Goal: Task Accomplishment & Management: Use online tool/utility

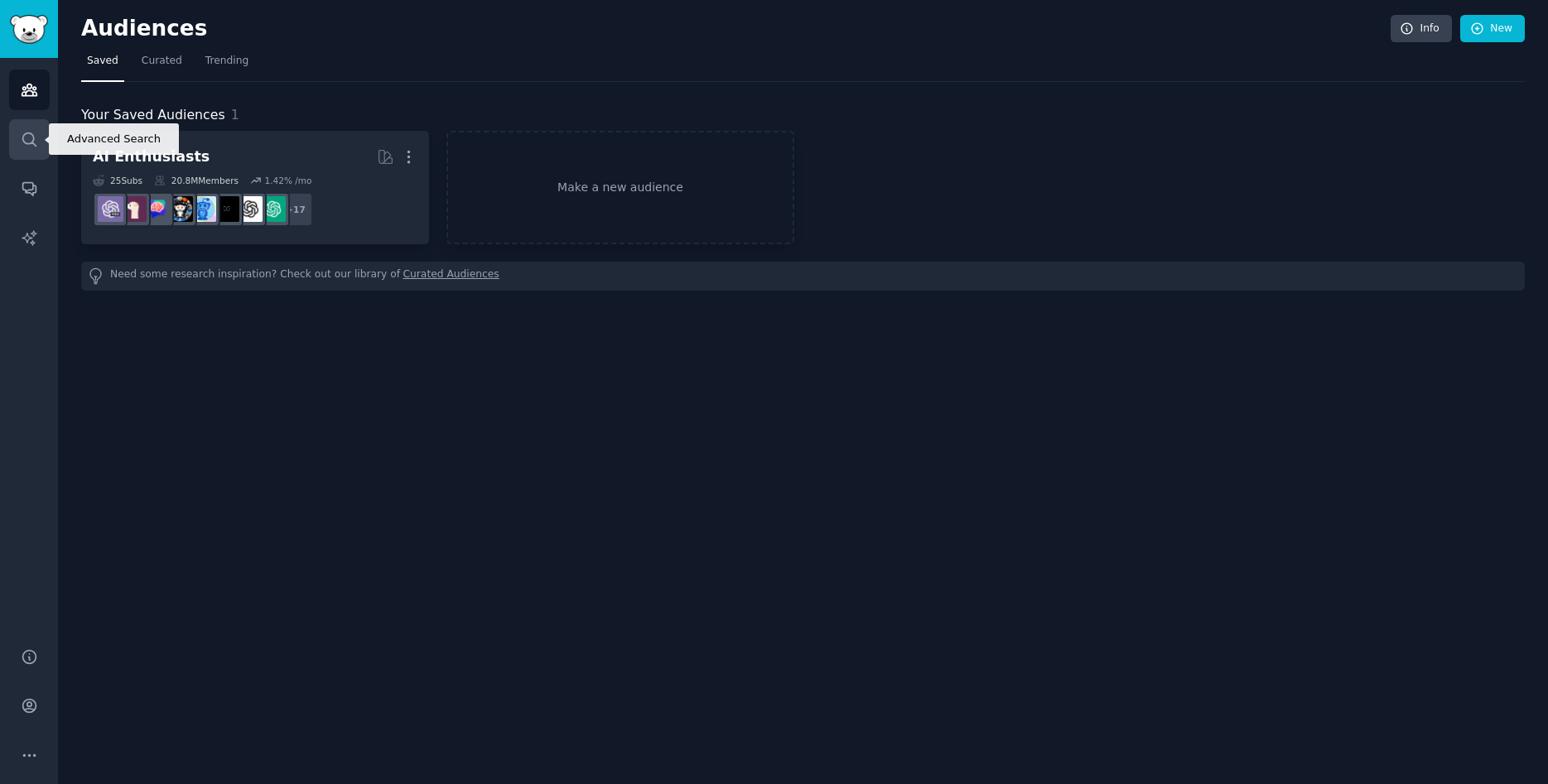
click at [32, 137] on icon "Sidebar" at bounding box center [29, 139] width 17 height 17
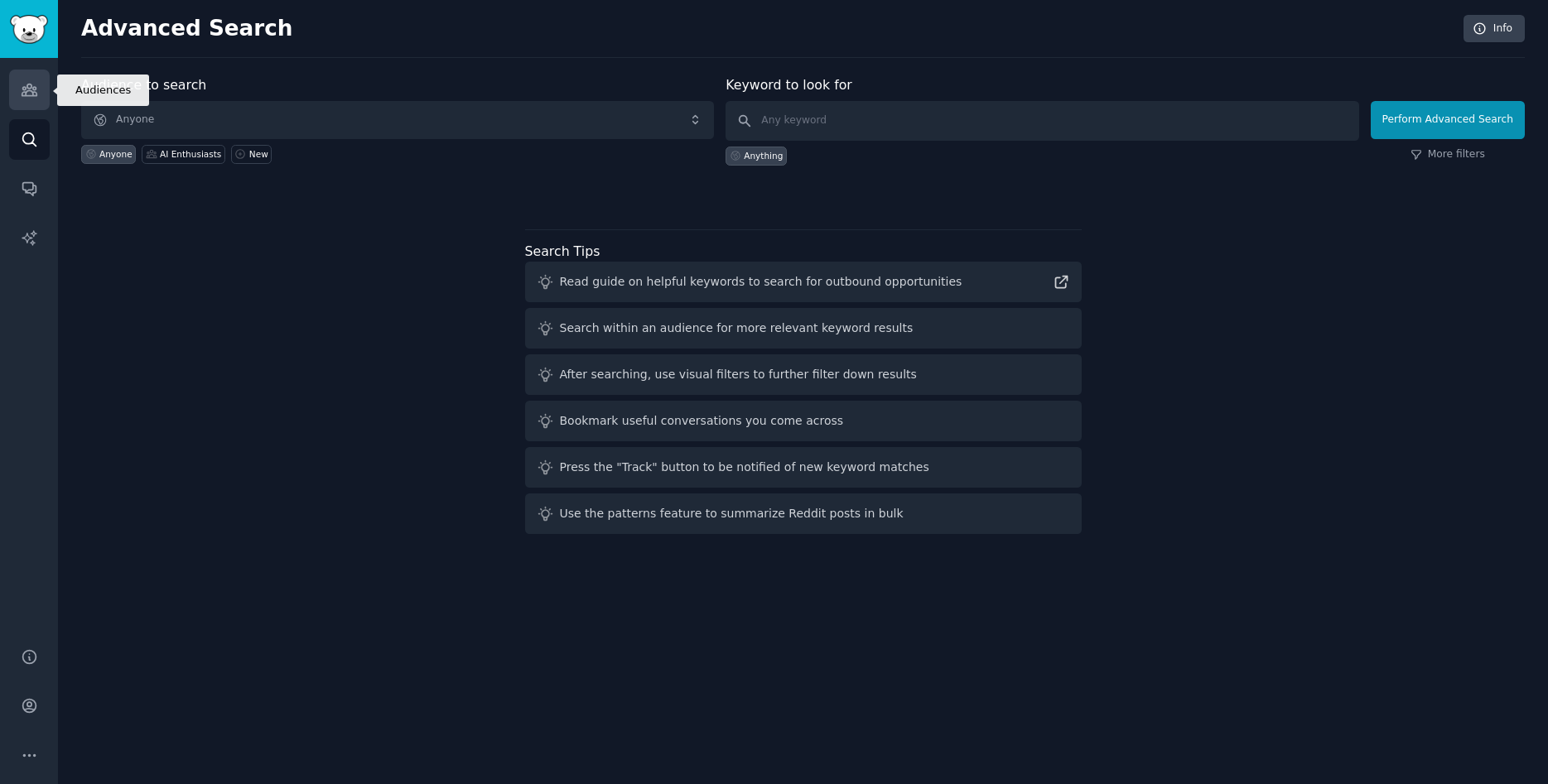
click at [36, 91] on icon "Sidebar" at bounding box center [29, 89] width 17 height 17
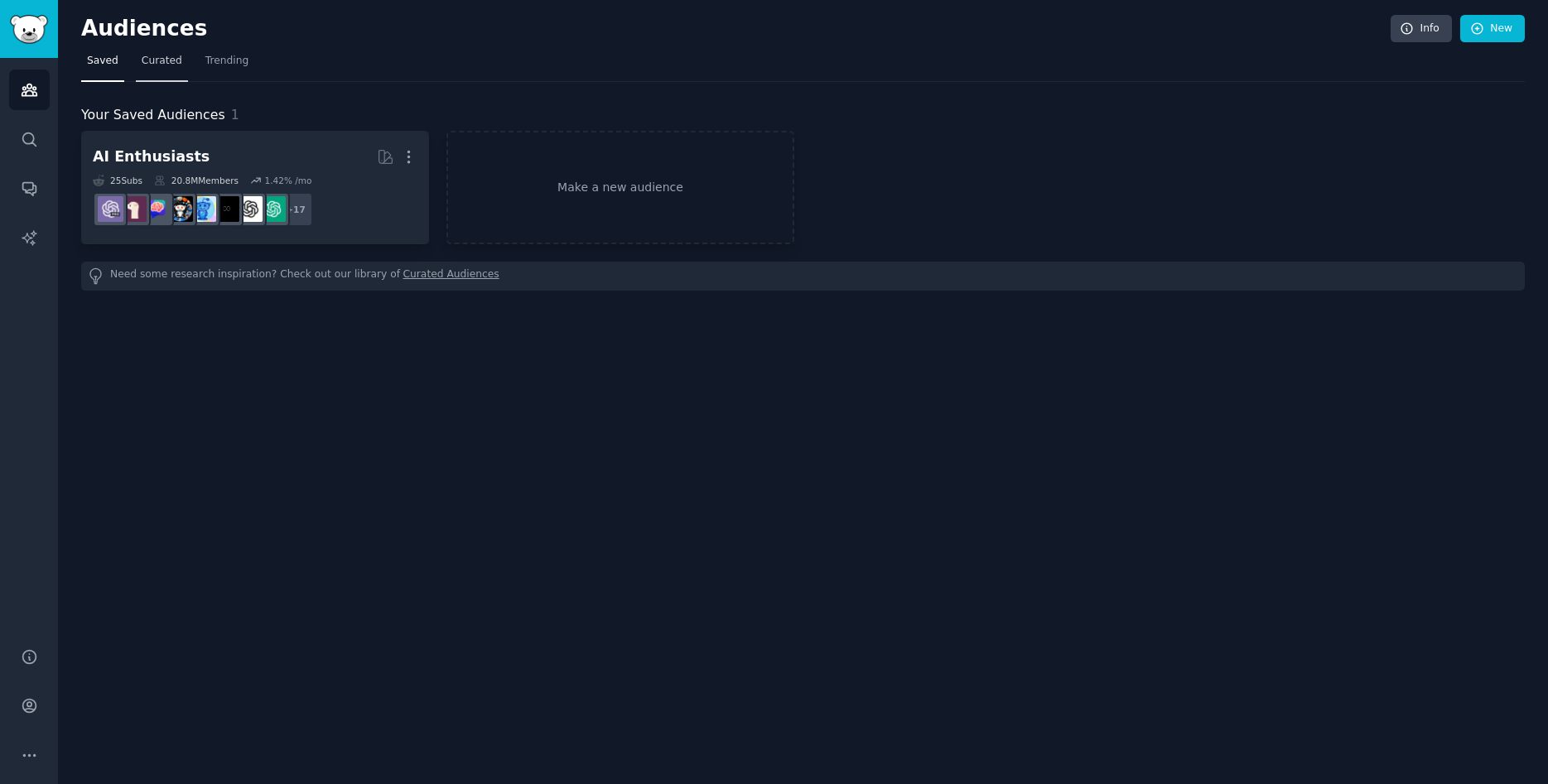
click at [169, 58] on span "Curated" at bounding box center [161, 61] width 41 height 15
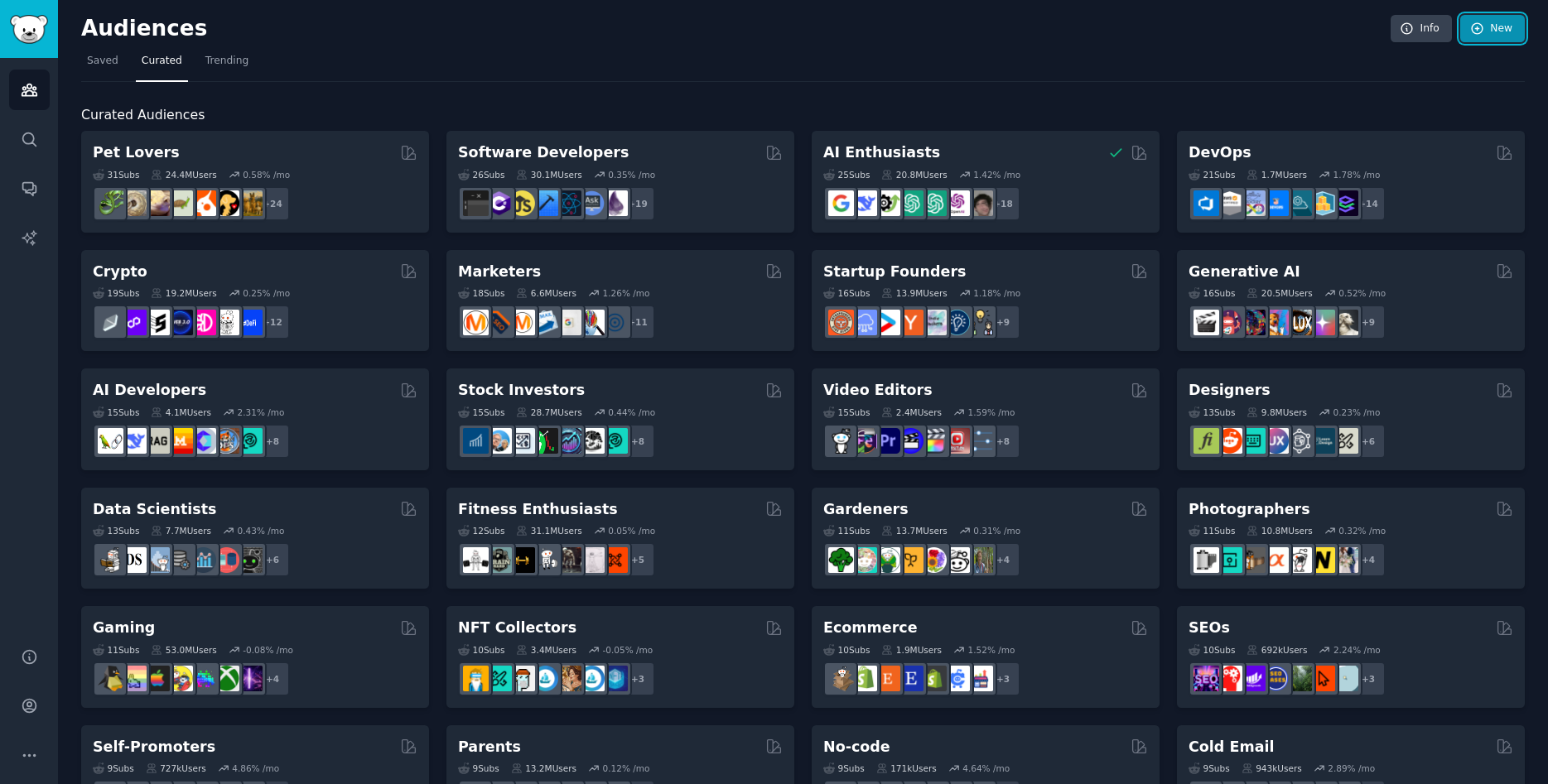
click at [1476, 35] on icon at bounding box center [1478, 29] width 15 height 15
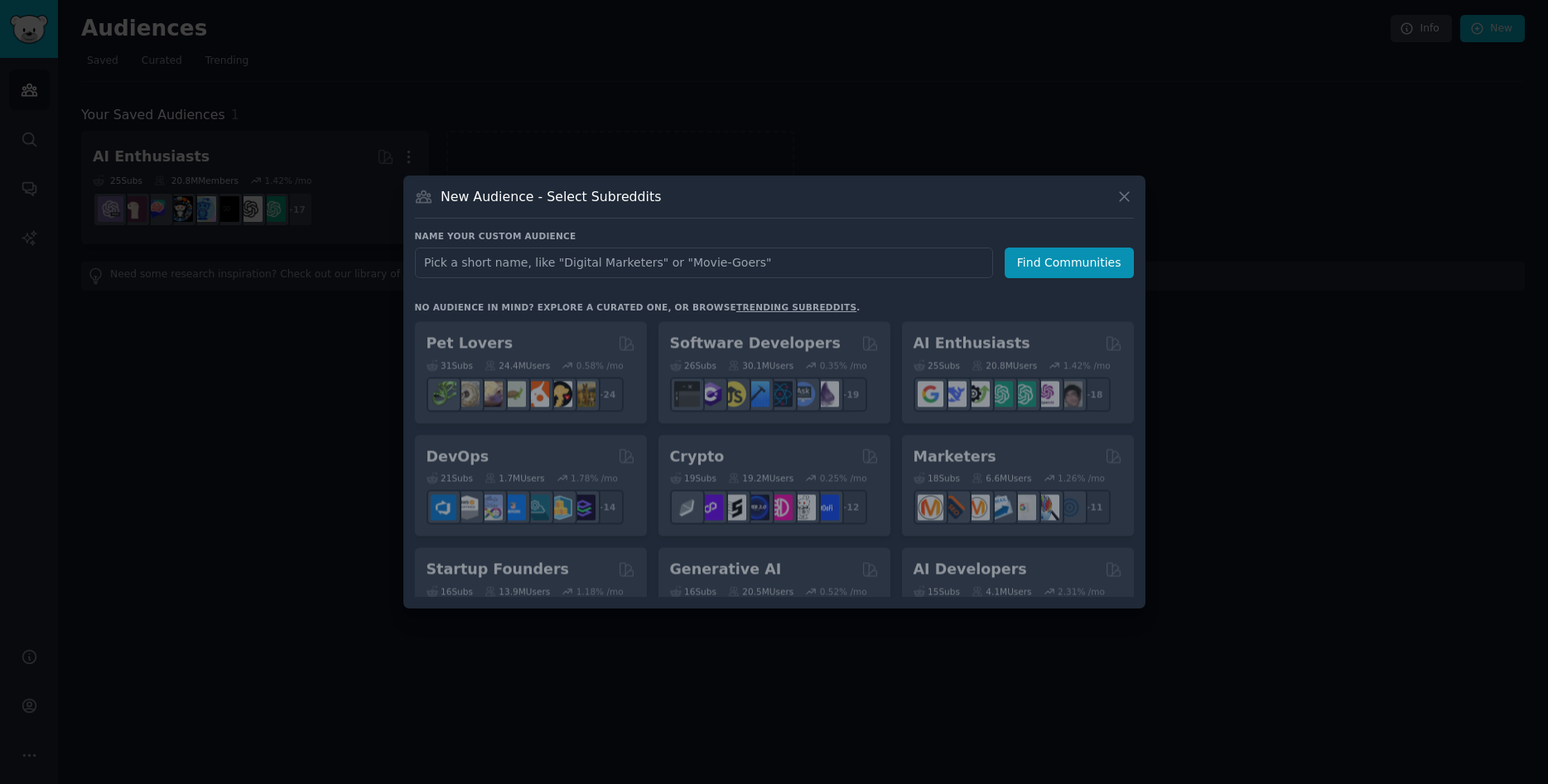
click at [857, 255] on input "text" at bounding box center [703, 263] width 578 height 31
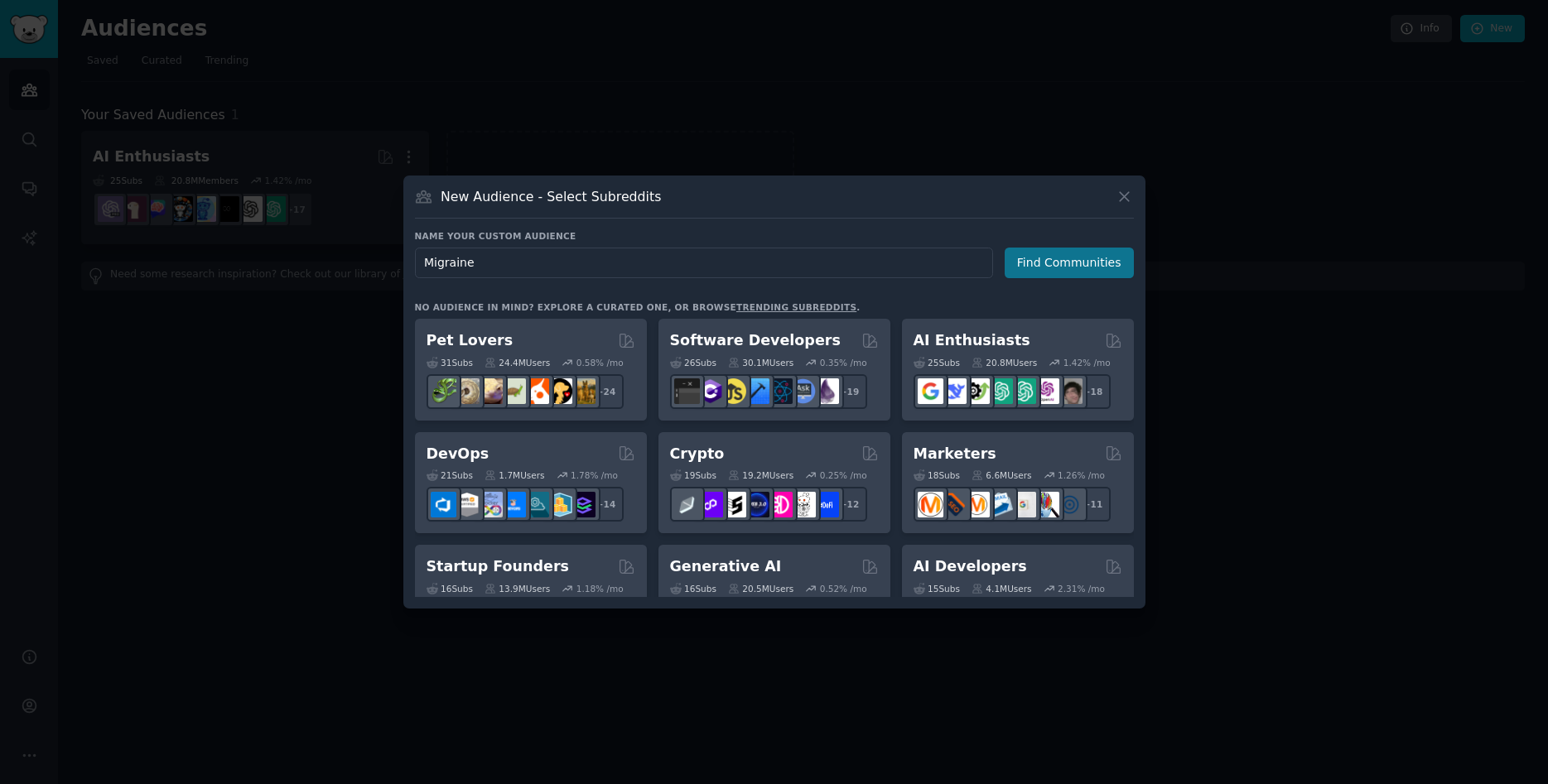
type input "Migraine"
click at [1084, 265] on button "Find Communities" at bounding box center [1069, 263] width 129 height 31
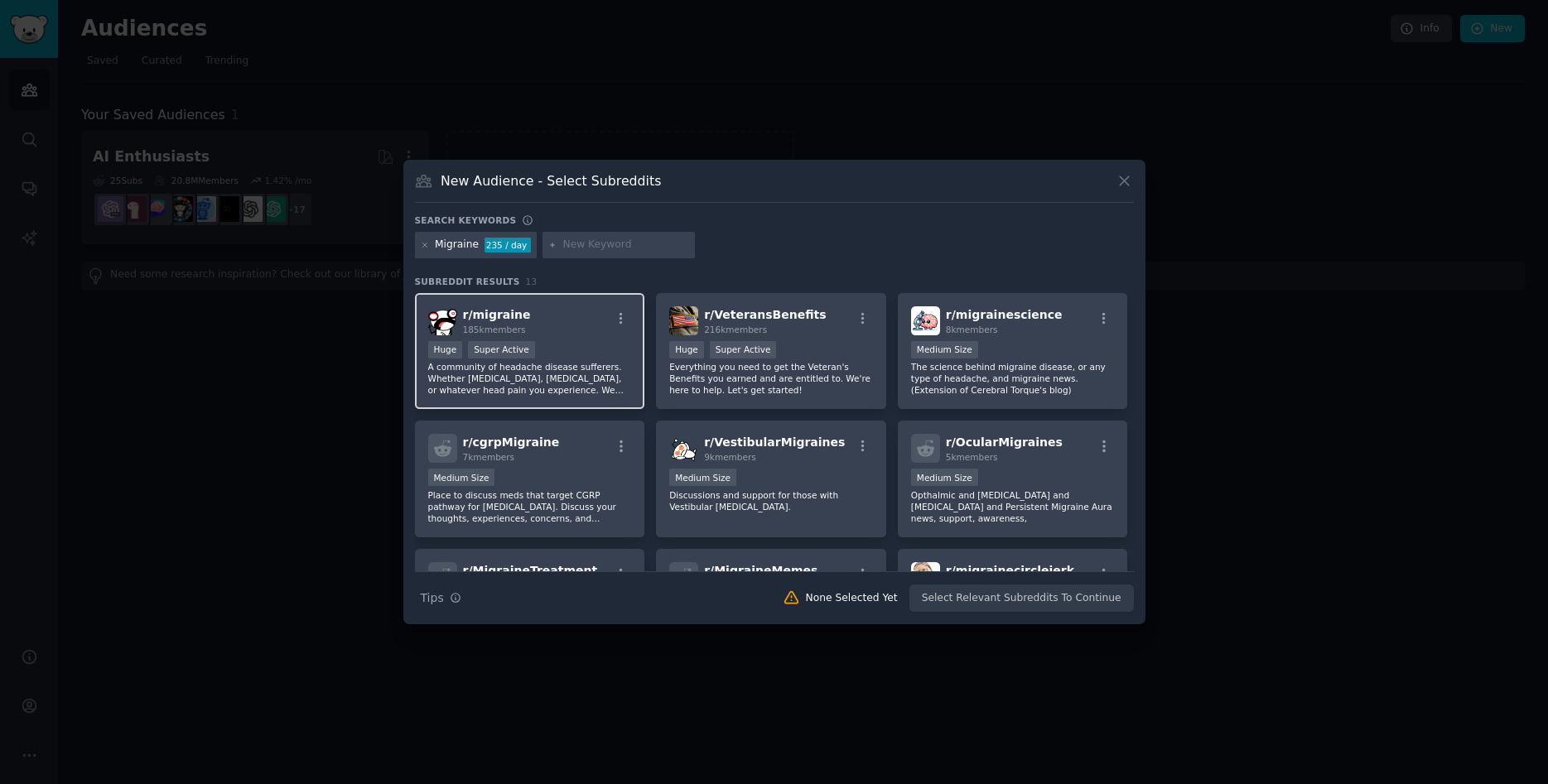
click at [547, 324] on div "r/ migraine 185k members" at bounding box center [530, 321] width 204 height 29
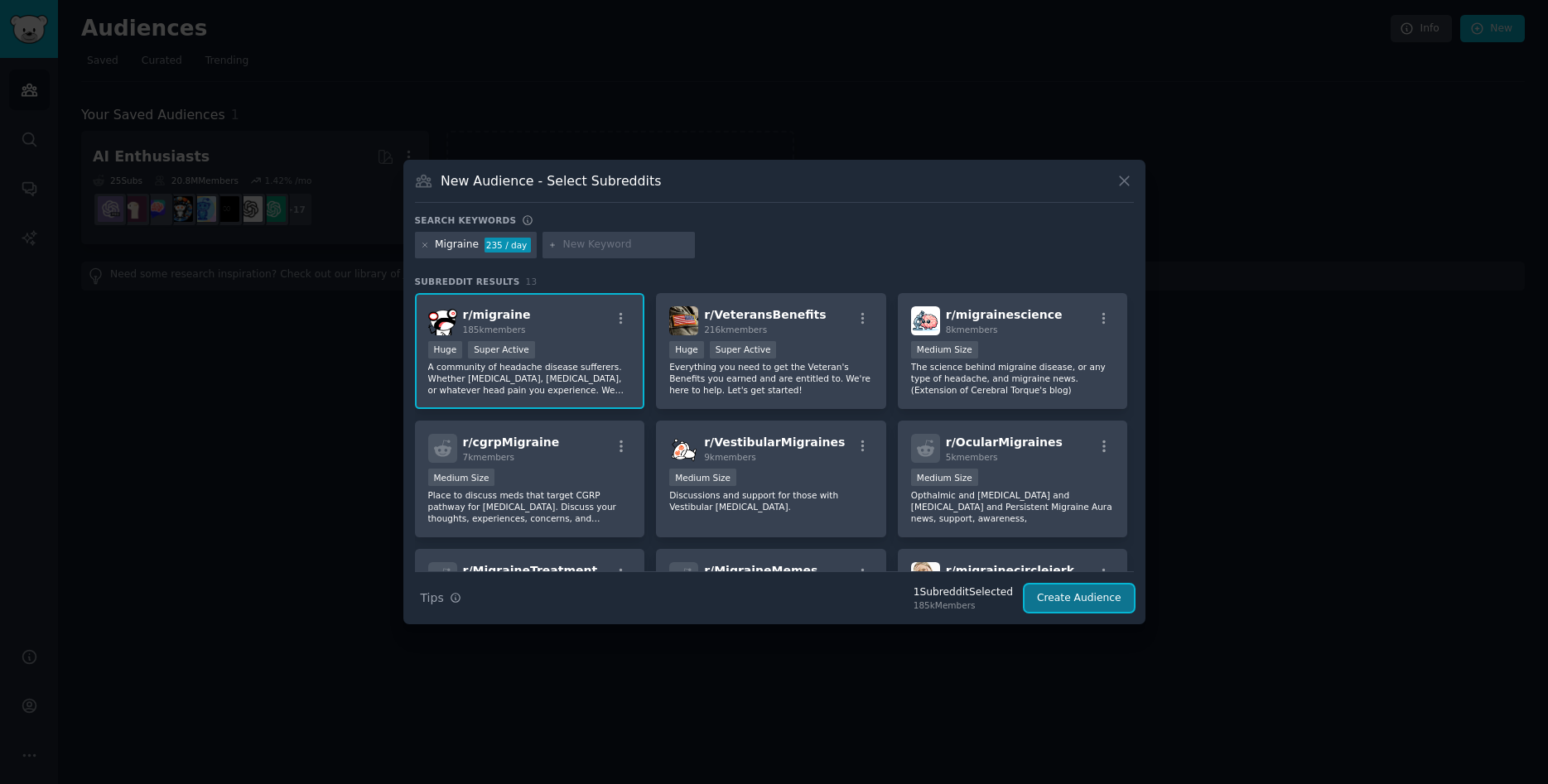
click at [1094, 600] on button "Create Audience" at bounding box center [1079, 598] width 109 height 28
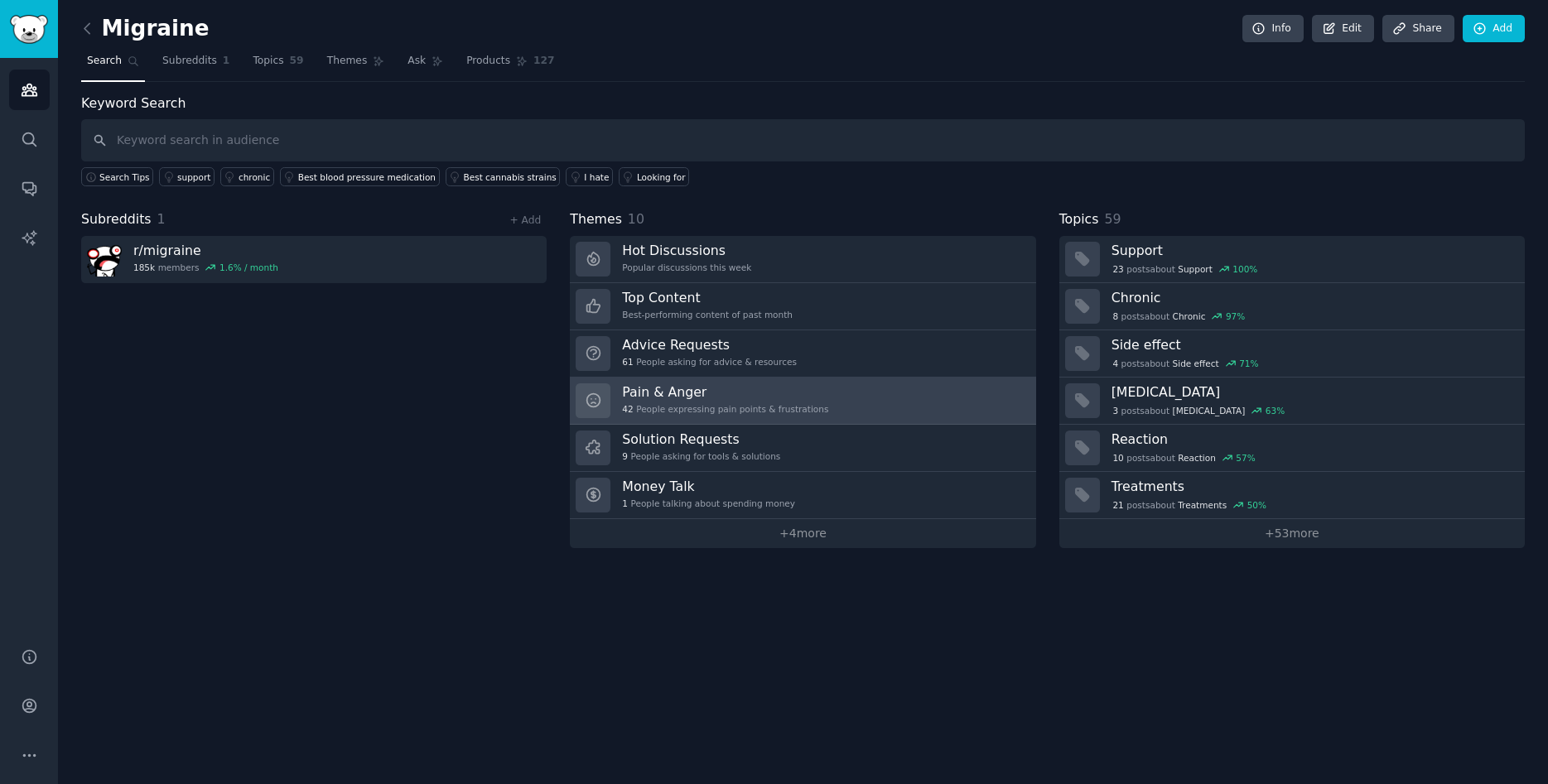
click at [658, 395] on h3 "Pain & Anger" at bounding box center [725, 391] width 206 height 17
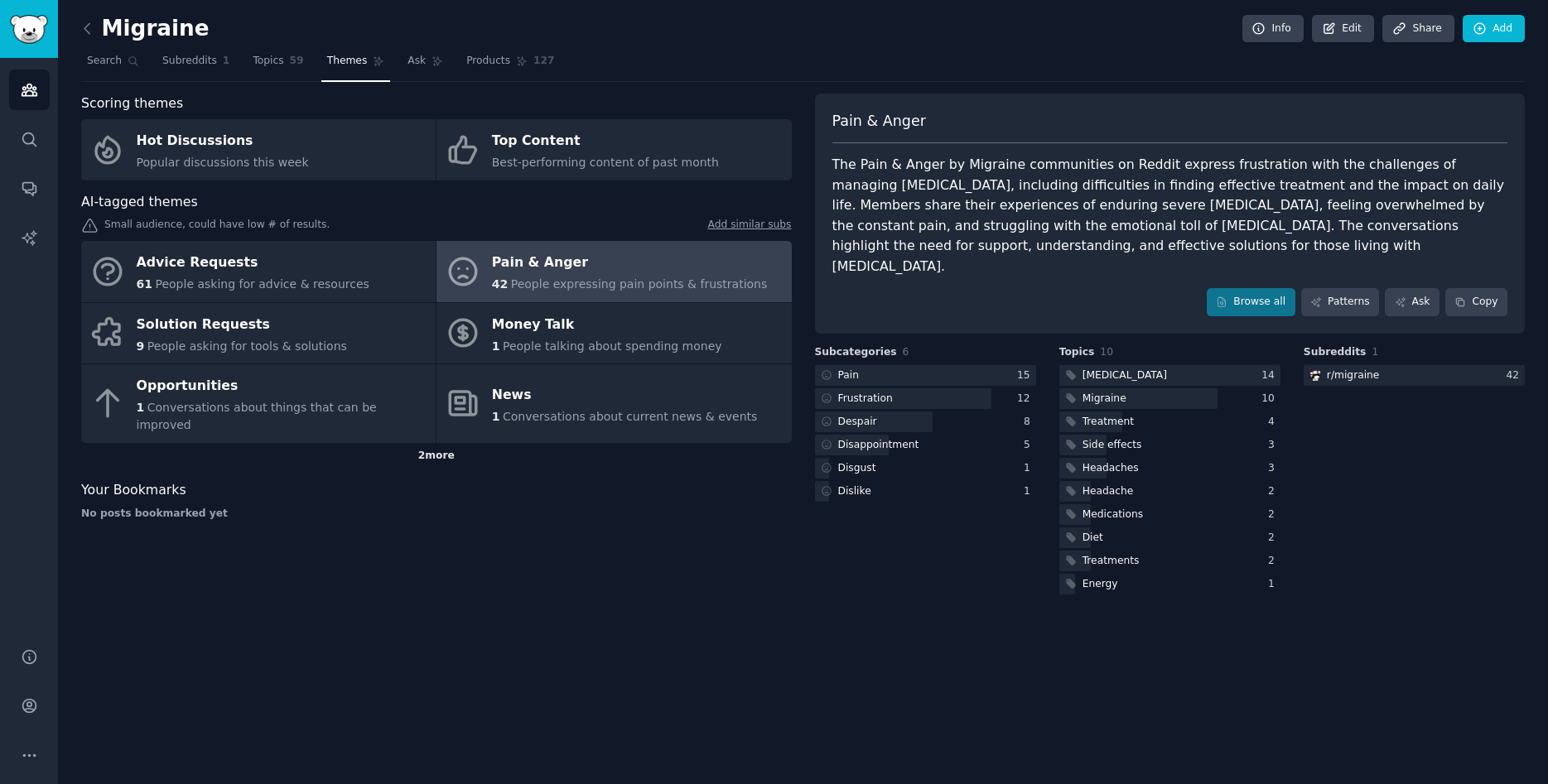
click at [434, 443] on div "2 more" at bounding box center [436, 456] width 710 height 26
